Goal: Task Accomplishment & Management: Use online tool/utility

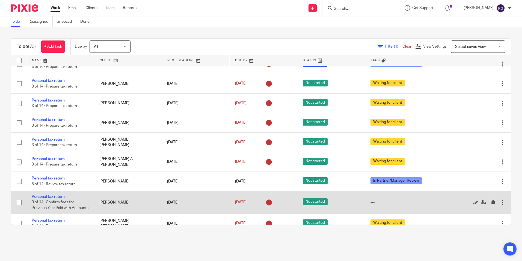
scroll to position [956, 0]
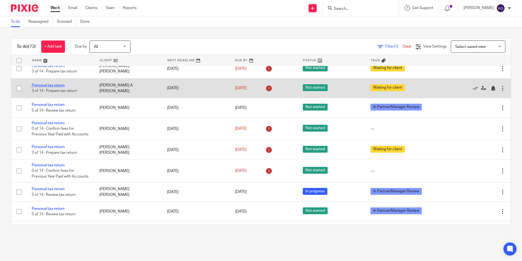
click at [61, 87] on link "Personal tax return" at bounding box center [48, 85] width 33 height 4
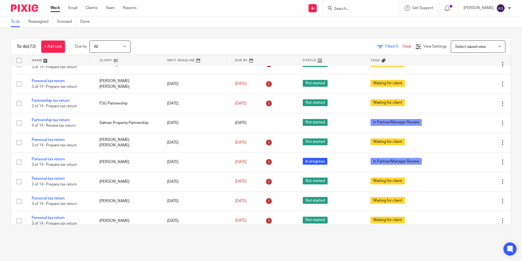
scroll to position [756, 0]
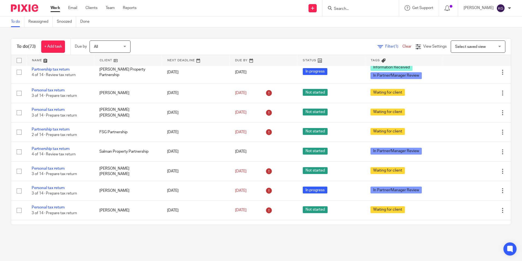
click at [394, 48] on span "(1)" at bounding box center [396, 47] width 4 height 4
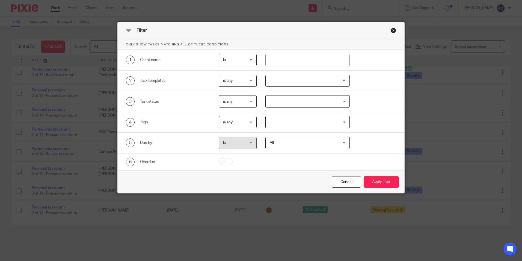
click at [392, 29] on div "Close this dialog window" at bounding box center [393, 30] width 5 height 5
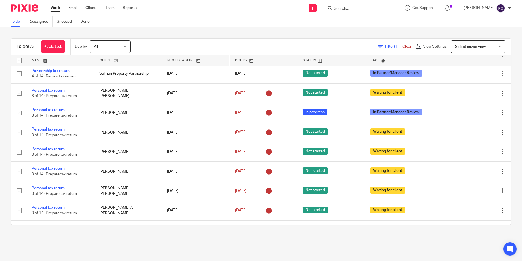
scroll to position [892, 0]
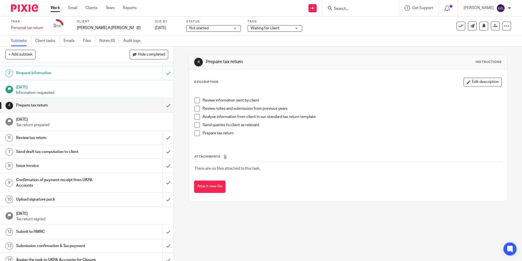
scroll to position [17, 0]
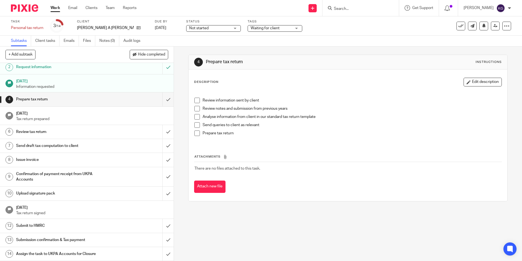
click at [54, 190] on h1 "Upload signature pack" at bounding box center [63, 193] width 94 height 8
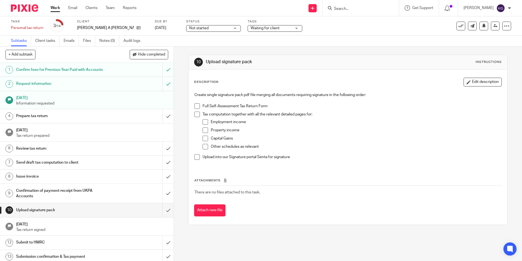
click at [78, 149] on h1 "Review tax return" at bounding box center [63, 148] width 94 height 8
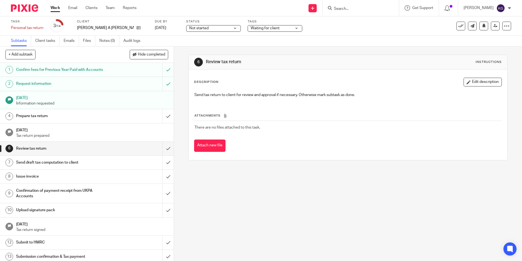
click at [90, 163] on h1 "Send draft tax computation to client" at bounding box center [63, 162] width 94 height 8
